Goal: Task Accomplishment & Management: Manage account settings

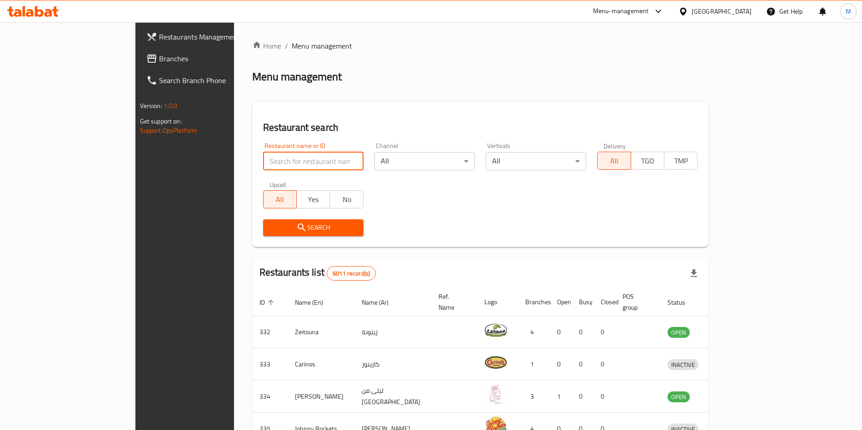
click at [296, 166] on input "search" at bounding box center [313, 161] width 100 height 18
click at [159, 60] on span "Branches" at bounding box center [215, 58] width 113 height 11
click at [263, 164] on input "search" at bounding box center [313, 161] width 100 height 18
paste input "Marble Slab Creamery"
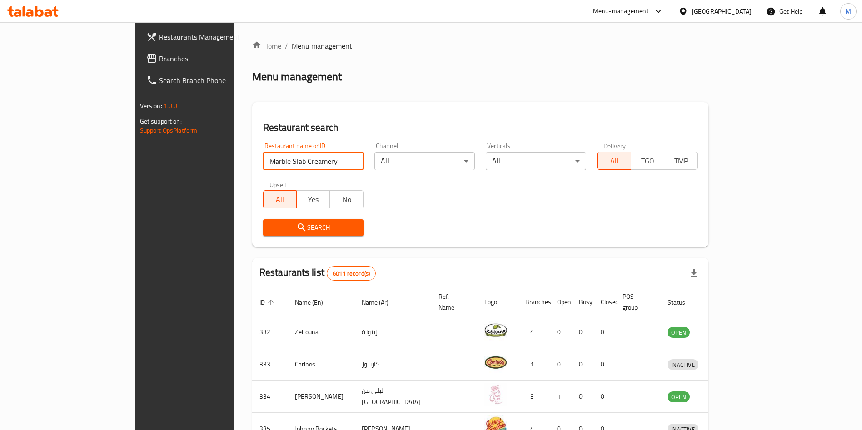
type input "Marble Slab Creamery"
click button "Search" at bounding box center [313, 228] width 100 height 17
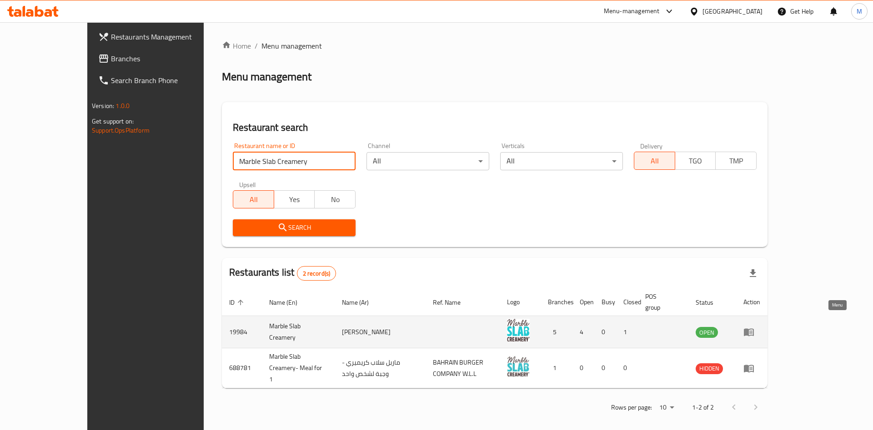
click at [754, 327] on icon "enhanced table" at bounding box center [748, 332] width 11 height 11
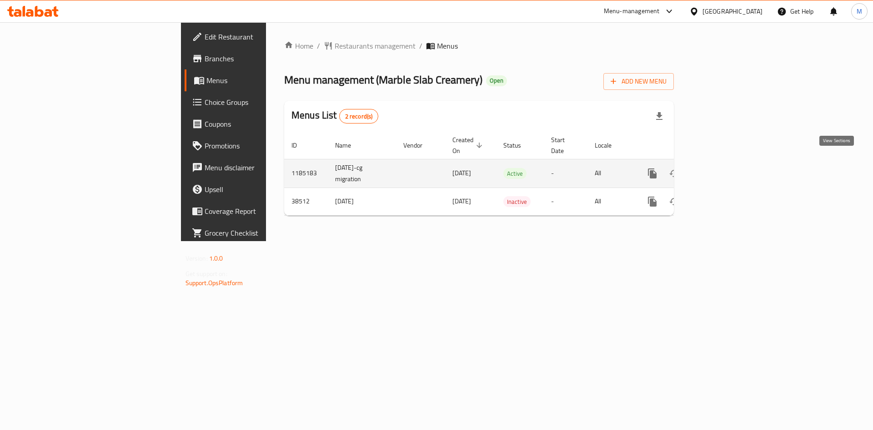
click at [723, 168] on icon "enhanced table" at bounding box center [717, 173] width 11 height 11
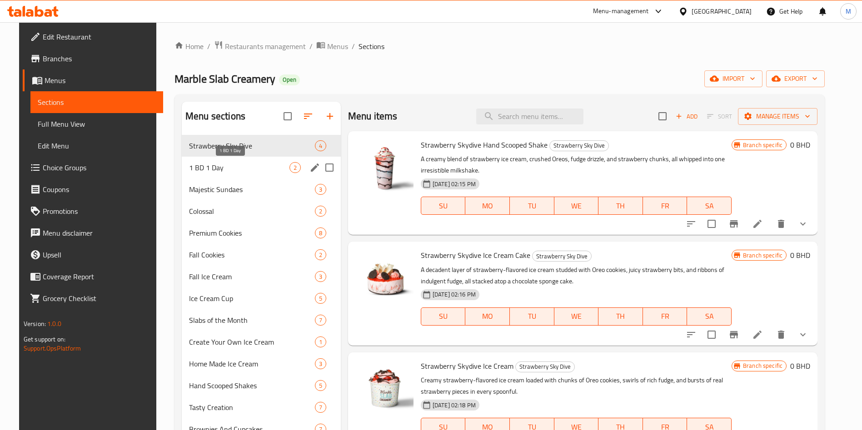
click at [230, 172] on span "1 BD 1 Day" at bounding box center [239, 167] width 100 height 11
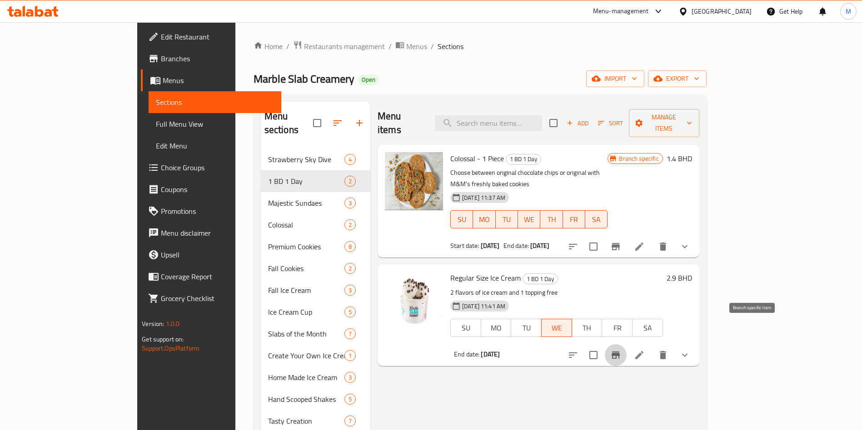
click at [627, 345] on button "Branch-specific-item" at bounding box center [616, 356] width 22 height 22
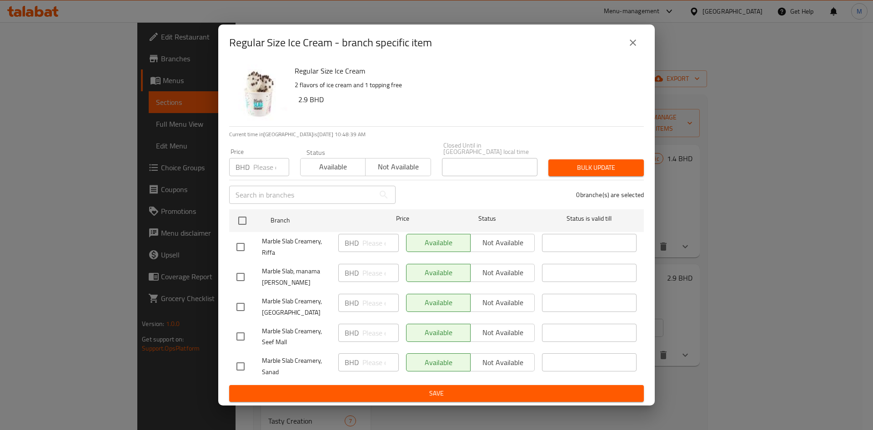
click at [620, 48] on div "Regular Size Ice Cream - branch specific item" at bounding box center [436, 43] width 415 height 22
click at [625, 50] on button "close" at bounding box center [633, 43] width 22 height 22
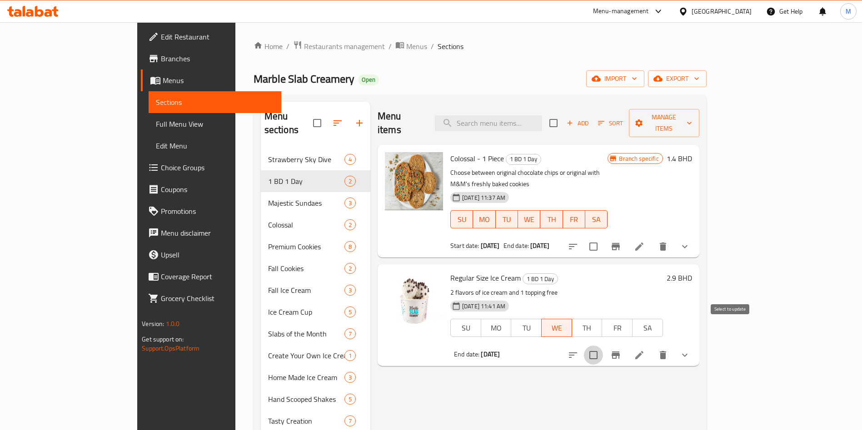
click at [603, 346] on input "checkbox" at bounding box center [593, 355] width 19 height 19
checkbox input "true"
click at [692, 116] on span "Manage items" at bounding box center [664, 123] width 56 height 23
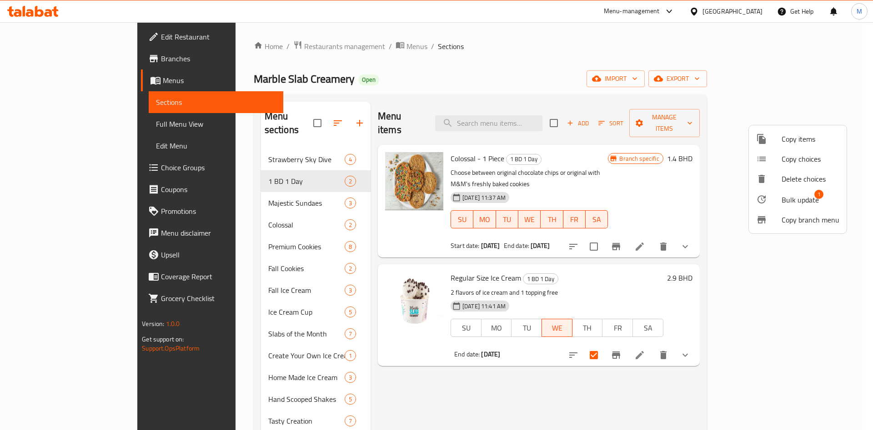
click at [792, 201] on span "Bulk update" at bounding box center [799, 200] width 37 height 11
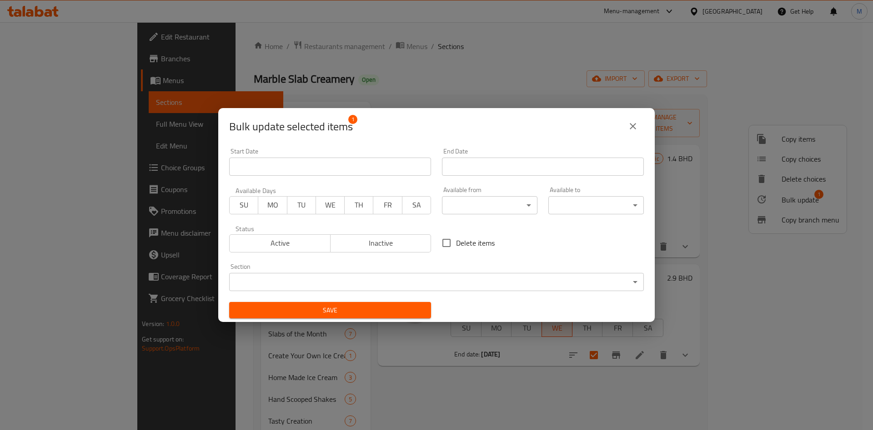
click at [316, 239] on span "Active" at bounding box center [280, 243] width 94 height 13
click at [331, 205] on span "WE" at bounding box center [330, 205] width 21 height 13
click at [446, 163] on input "Start Date" at bounding box center [543, 167] width 202 height 18
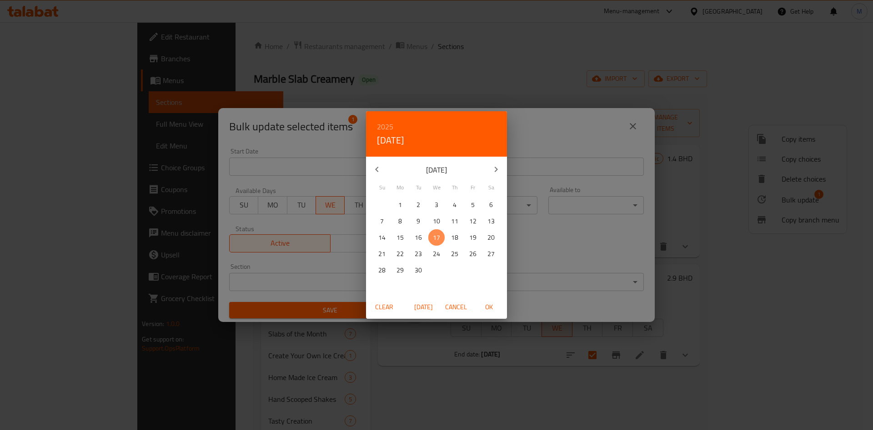
click at [437, 235] on p "17" at bounding box center [436, 237] width 7 height 11
click at [496, 305] on span "OK" at bounding box center [489, 307] width 22 height 11
type input "17-09-2025"
click at [496, 305] on span "OK" at bounding box center [489, 307] width 22 height 11
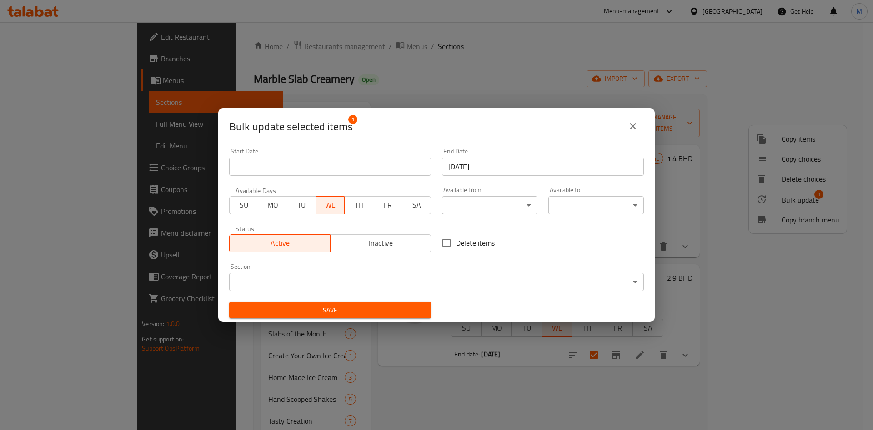
click at [410, 308] on span "Save" at bounding box center [329, 310] width 187 height 11
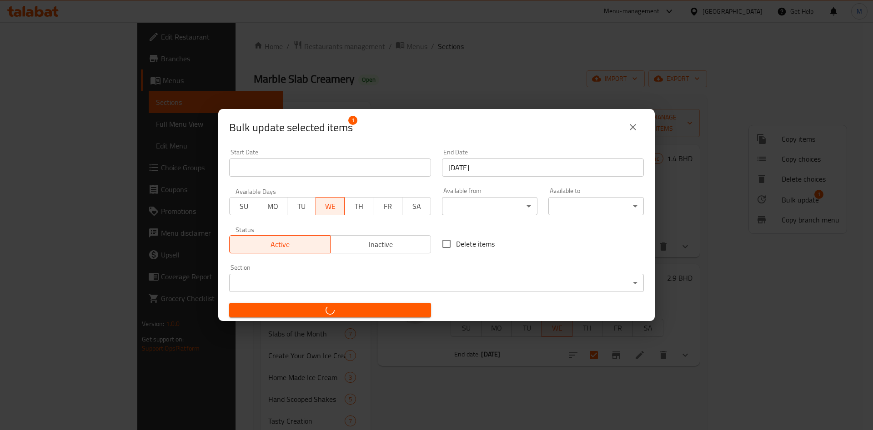
checkbox input "false"
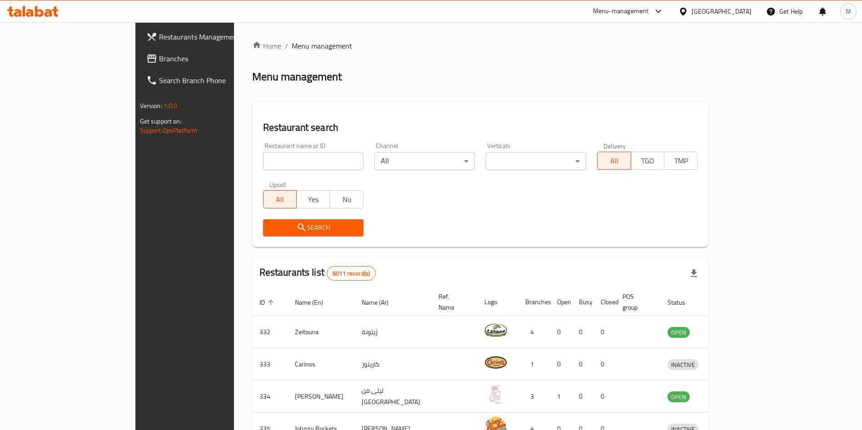
click at [263, 160] on input "search" at bounding box center [313, 161] width 100 height 18
type input "arabica"
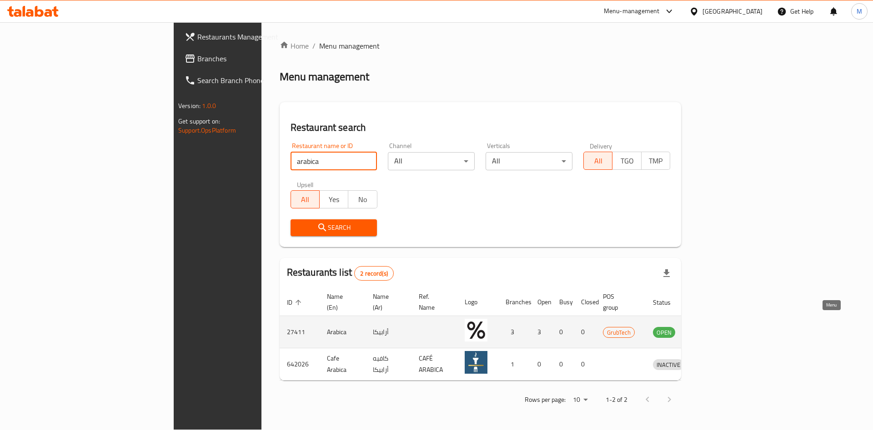
click at [719, 327] on link "enhanced table" at bounding box center [710, 332] width 17 height 11
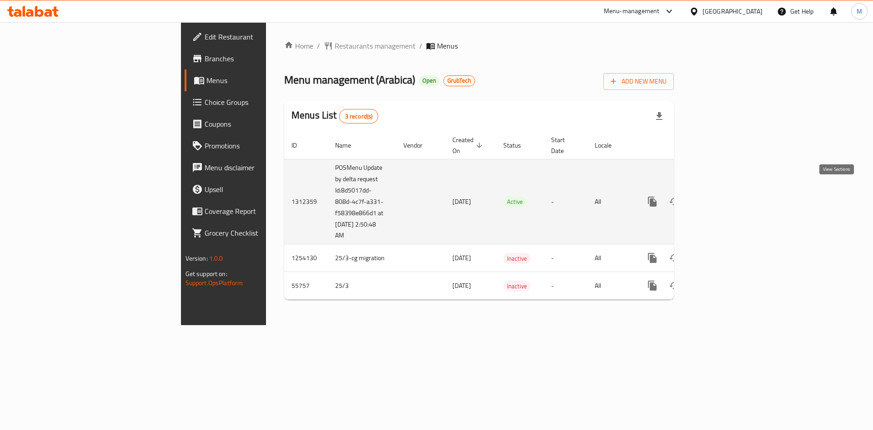
click at [723, 196] on icon "enhanced table" at bounding box center [717, 201] width 11 height 11
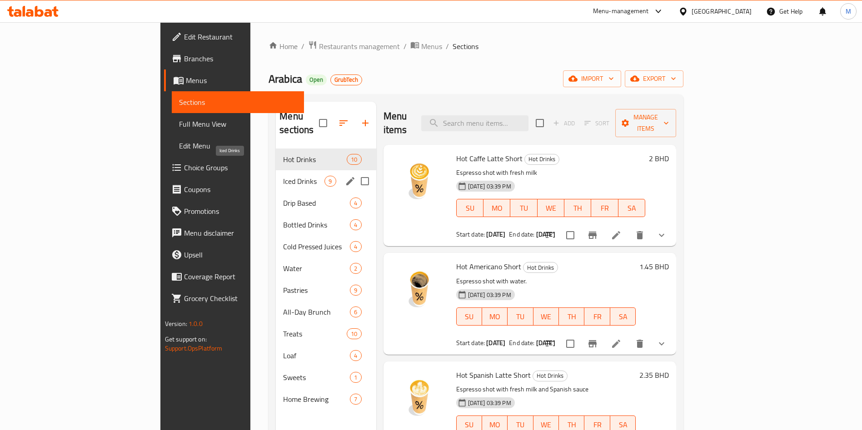
click at [283, 176] on span "Iced Drinks" at bounding box center [303, 181] width 41 height 11
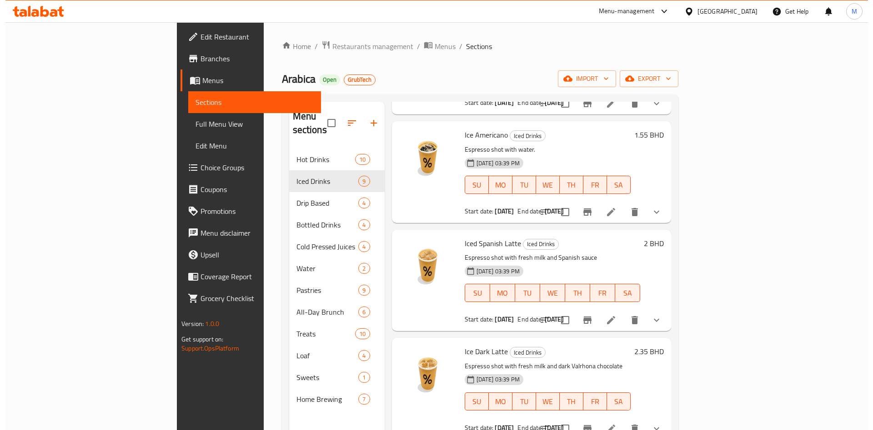
scroll to position [136, 0]
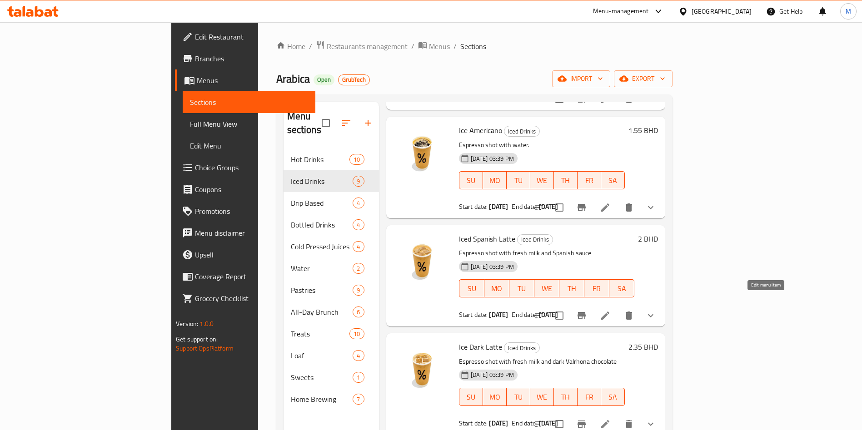
click at [610, 312] on icon at bounding box center [605, 316] width 8 height 8
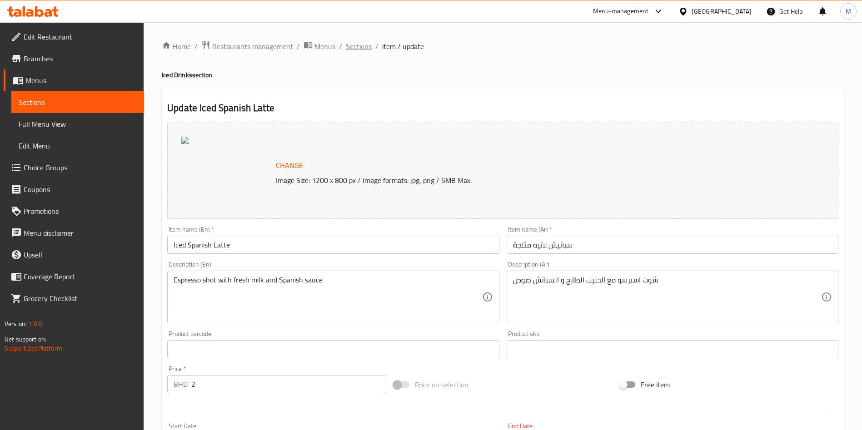
click at [360, 49] on span "Sections" at bounding box center [359, 46] width 26 height 11
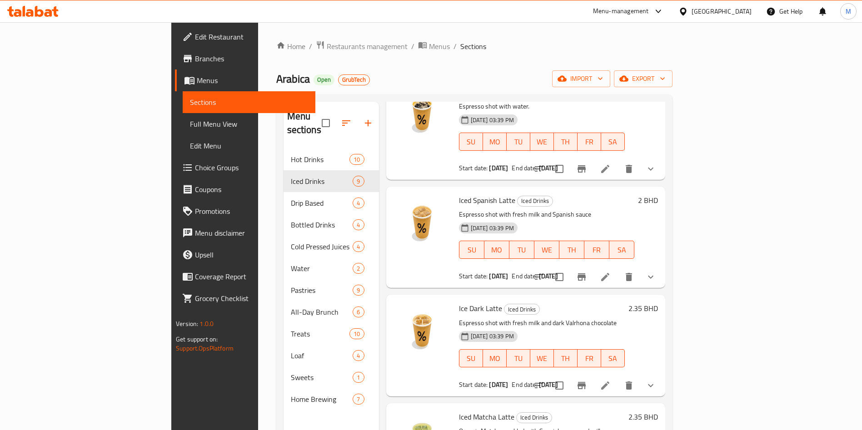
scroll to position [205, 0]
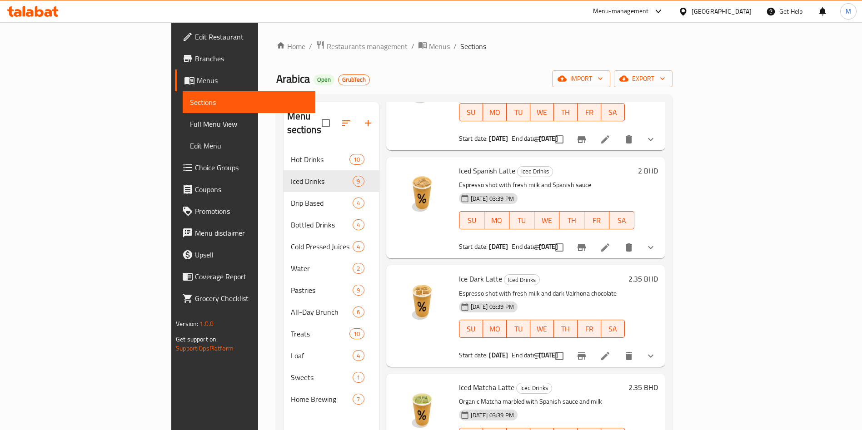
click at [587, 242] on icon "Branch-specific-item" at bounding box center [581, 247] width 11 height 11
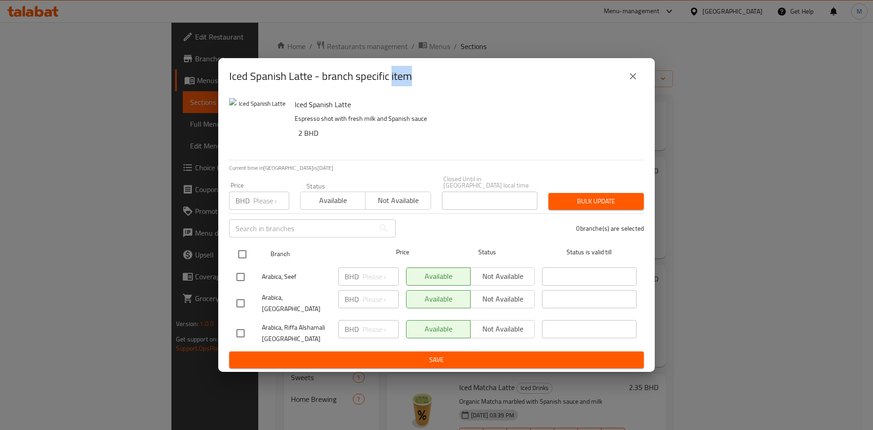
click at [243, 257] on input "checkbox" at bounding box center [242, 254] width 19 height 19
checkbox input "true"
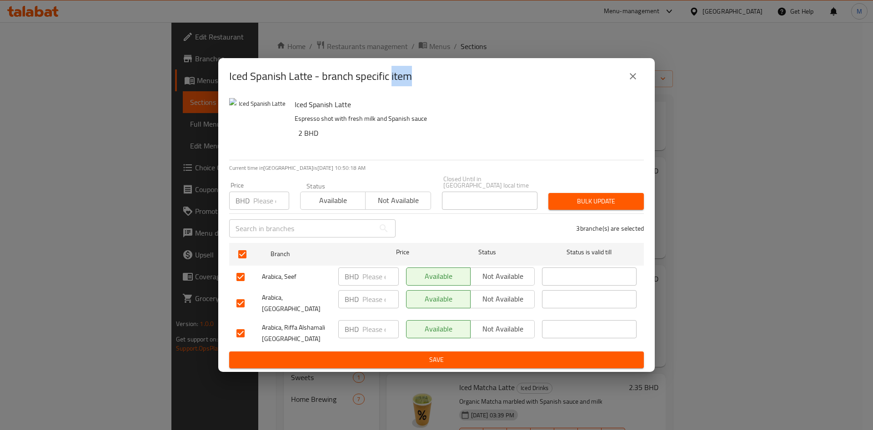
click at [255, 202] on input "number" at bounding box center [271, 201] width 36 height 18
type input "2.35"
click at [575, 203] on span "Bulk update" at bounding box center [596, 201] width 81 height 11
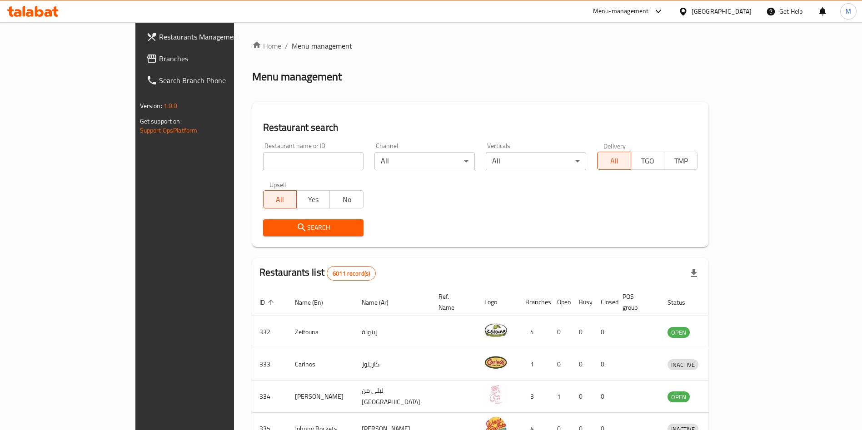
click at [266, 165] on input "search" at bounding box center [313, 161] width 100 height 18
type input "right bite"
click button "Search" at bounding box center [313, 228] width 100 height 17
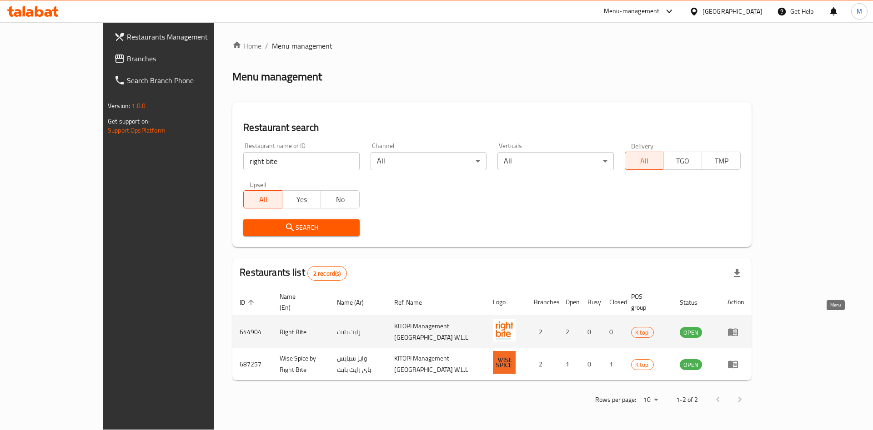
click at [744, 327] on link "enhanced table" at bounding box center [735, 332] width 17 height 11
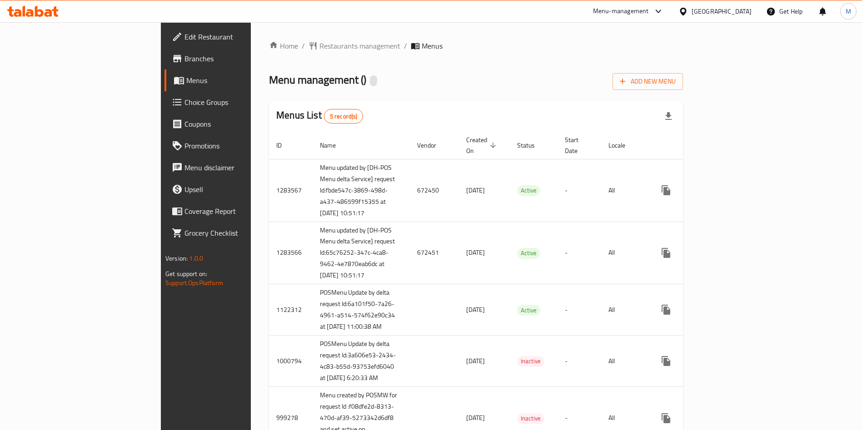
click at [185, 38] on span "Edit Restaurant" at bounding box center [241, 36] width 113 height 11
